Goal: Information Seeking & Learning: Learn about a topic

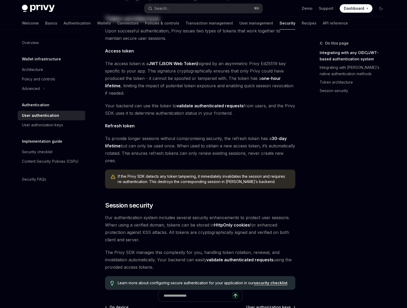
scroll to position [352, 0]
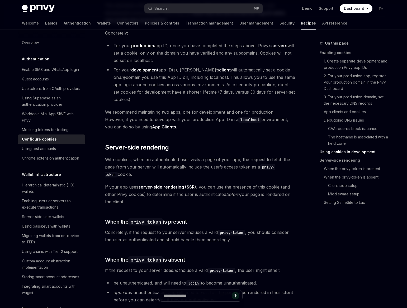
scroll to position [926, 0]
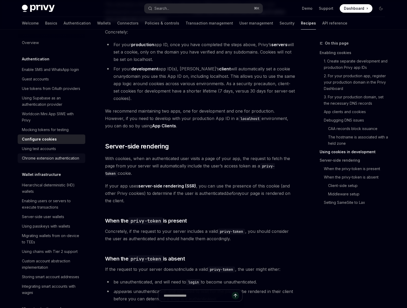
click at [40, 159] on div "Chrome extension authentication" at bounding box center [50, 158] width 57 height 6
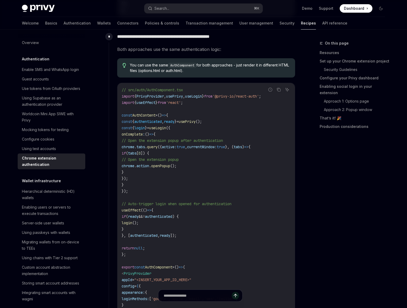
scroll to position [990, 0]
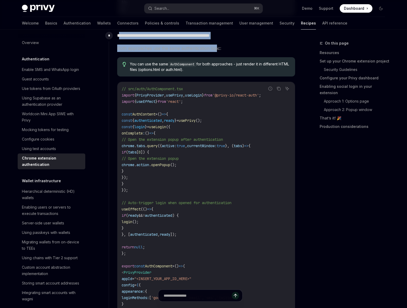
drag, startPoint x: 121, startPoint y: 35, endPoint x: 215, endPoint y: 51, distance: 96.1
click at [215, 51] on div "**********" at bounding box center [202, 191] width 186 height 322
click at [215, 51] on span "Both approaches use the same authentication logic:" at bounding box center [206, 48] width 178 height 7
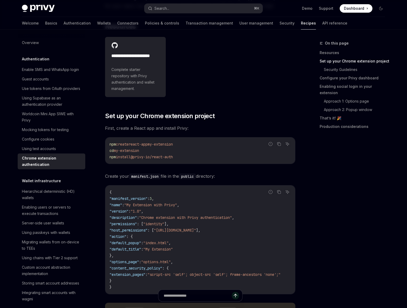
scroll to position [0, 0]
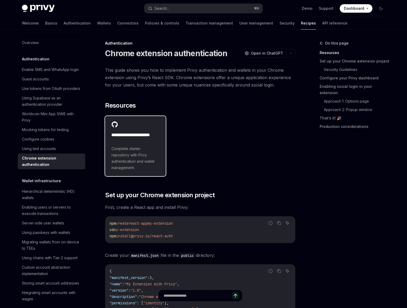
click at [152, 134] on h2 "**********" at bounding box center [135, 138] width 48 height 13
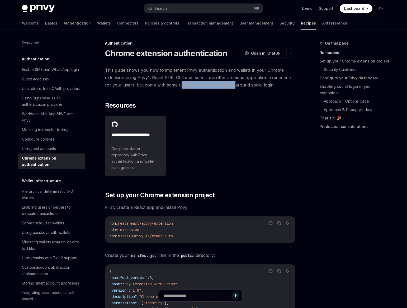
drag, startPoint x: 178, startPoint y: 85, endPoint x: 234, endPoint y: 86, distance: 55.7
click at [234, 86] on span "This guide shows you how to implement Privy authentication and wallets in your …" at bounding box center [200, 77] width 190 height 22
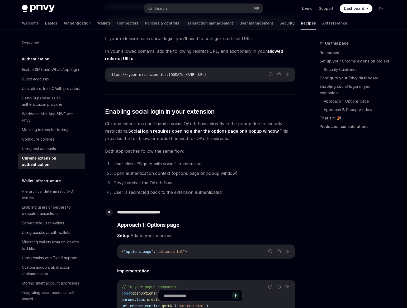
scroll to position [583, 0]
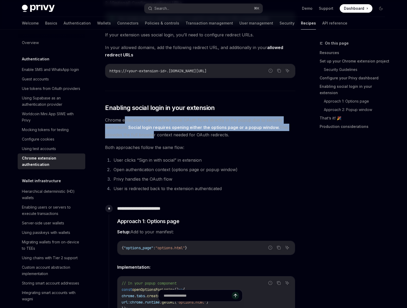
drag, startPoint x: 125, startPoint y: 121, endPoint x: 151, endPoint y: 136, distance: 30.1
click at [151, 136] on span "Chrome extensions can’t handle social OAuth flows directly in the popup due to …" at bounding box center [200, 127] width 190 height 22
drag, startPoint x: 185, startPoint y: 136, endPoint x: 152, endPoint y: 120, distance: 36.5
click at [152, 120] on span "Chrome extensions can’t handle social OAuth flows directly in the popup due to …" at bounding box center [200, 127] width 190 height 22
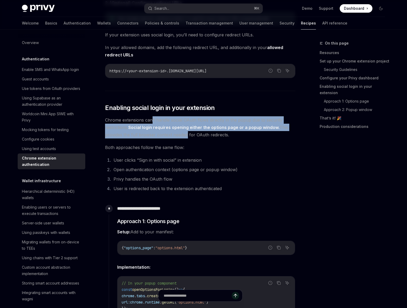
click at [152, 120] on span "Chrome extensions can’t handle social OAuth flows directly in the popup due to …" at bounding box center [200, 127] width 190 height 22
drag, startPoint x: 138, startPoint y: 121, endPoint x: 189, endPoint y: 139, distance: 53.8
click at [189, 138] on span "Chrome extensions can’t handle social OAuth flows directly in the popup due to …" at bounding box center [200, 127] width 190 height 22
drag, startPoint x: 194, startPoint y: 137, endPoint x: 139, endPoint y: 120, distance: 58.1
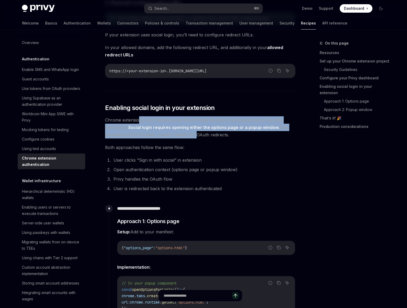
click at [139, 120] on span "Chrome extensions can’t handle social OAuth flows directly in the popup due to …" at bounding box center [200, 127] width 190 height 22
drag, startPoint x: 125, startPoint y: 121, endPoint x: 184, endPoint y: 137, distance: 61.7
click at [184, 137] on span "Chrome extensions can’t handle social OAuth flows directly in the popup due to …" at bounding box center [200, 127] width 190 height 22
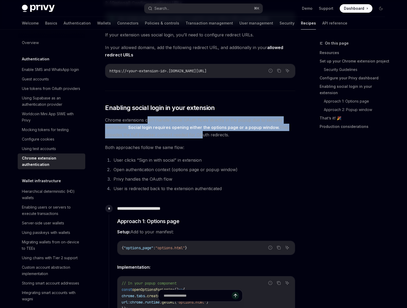
drag, startPoint x: 197, startPoint y: 137, endPoint x: 147, endPoint y: 119, distance: 53.0
click at [147, 119] on span "Chrome extensions can’t handle social OAuth flows directly in the popup due to …" at bounding box center [200, 127] width 190 height 22
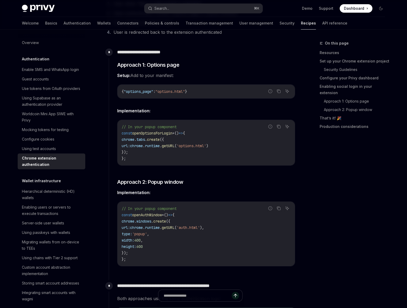
scroll to position [740, 0]
click at [307, 203] on div "**********" at bounding box center [203, 139] width 371 height 1698
click at [66, 191] on div "Hierarchical deterministic (HD) wallets" at bounding box center [52, 194] width 60 height 13
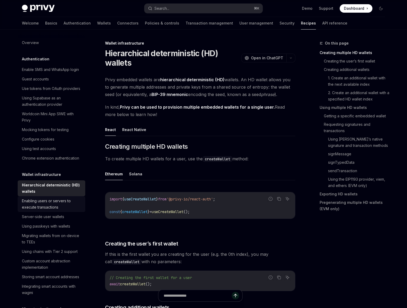
click at [53, 201] on div "Enabling users or servers to execute transactions" at bounding box center [52, 204] width 60 height 13
type textarea "*"
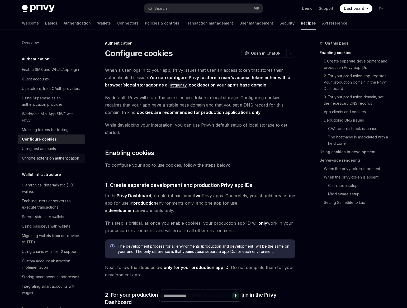
click at [38, 155] on div "Chrome extension authentication" at bounding box center [50, 158] width 57 height 6
type textarea "*"
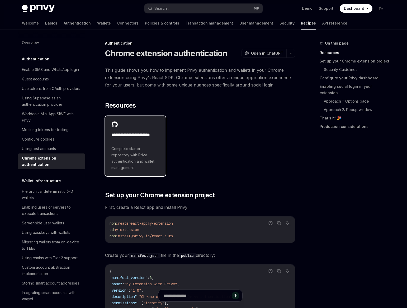
click at [140, 119] on div "**********" at bounding box center [135, 146] width 61 height 60
